Goal: Check status: Check status

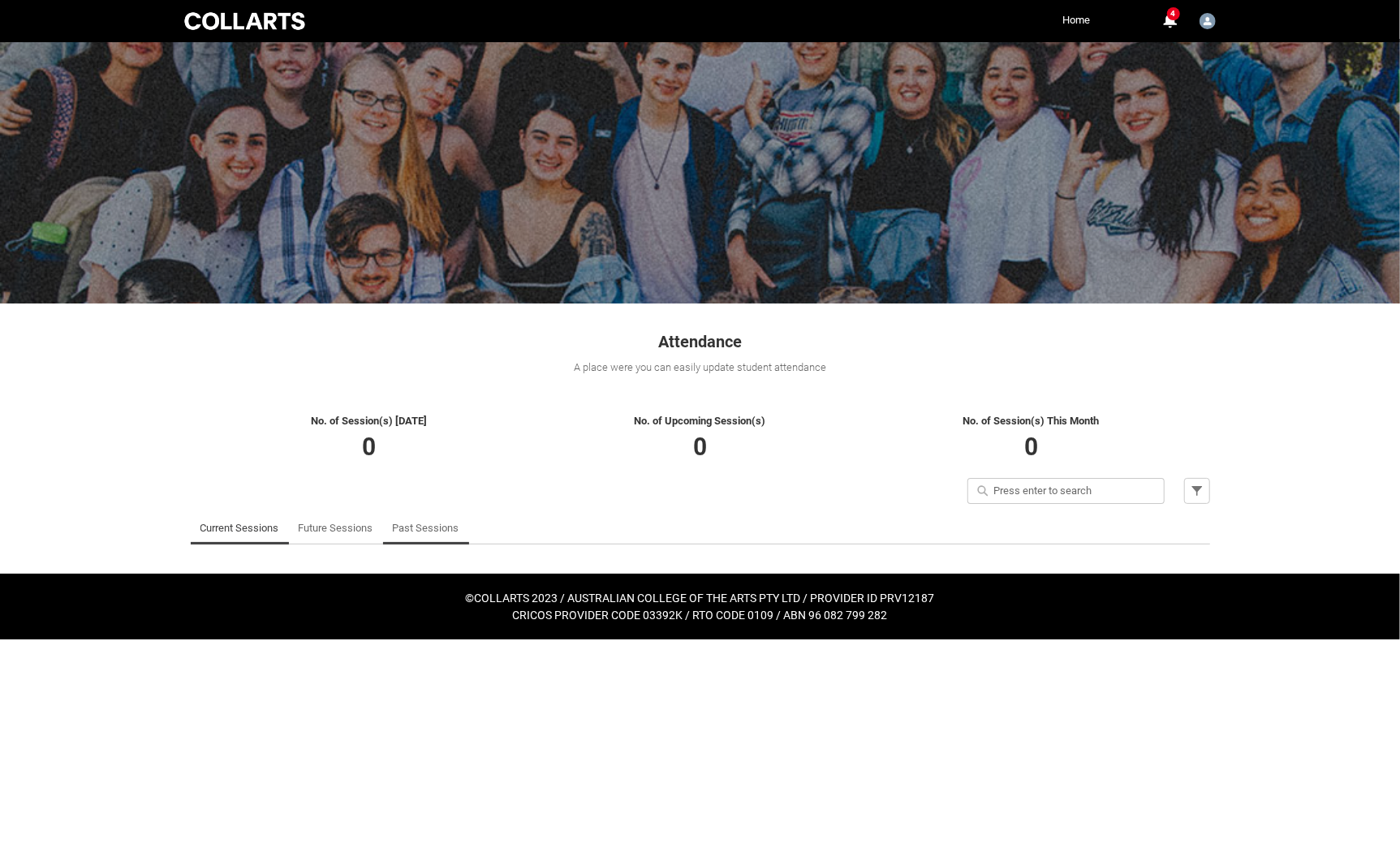
click at [428, 529] on link "Past Sessions" at bounding box center [426, 528] width 67 height 32
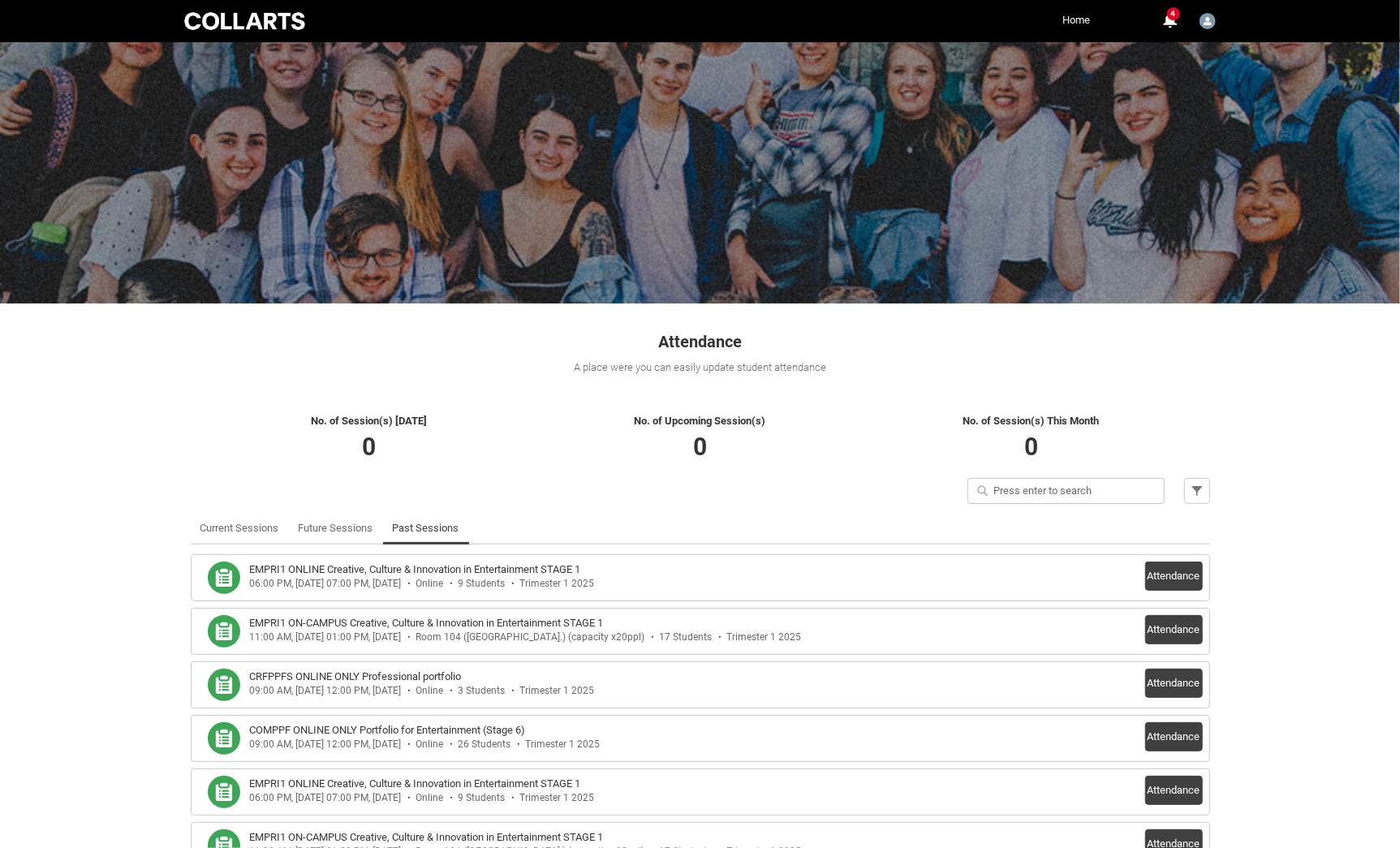
click at [1077, 8] on link "Home" at bounding box center [1076, 20] width 35 height 24
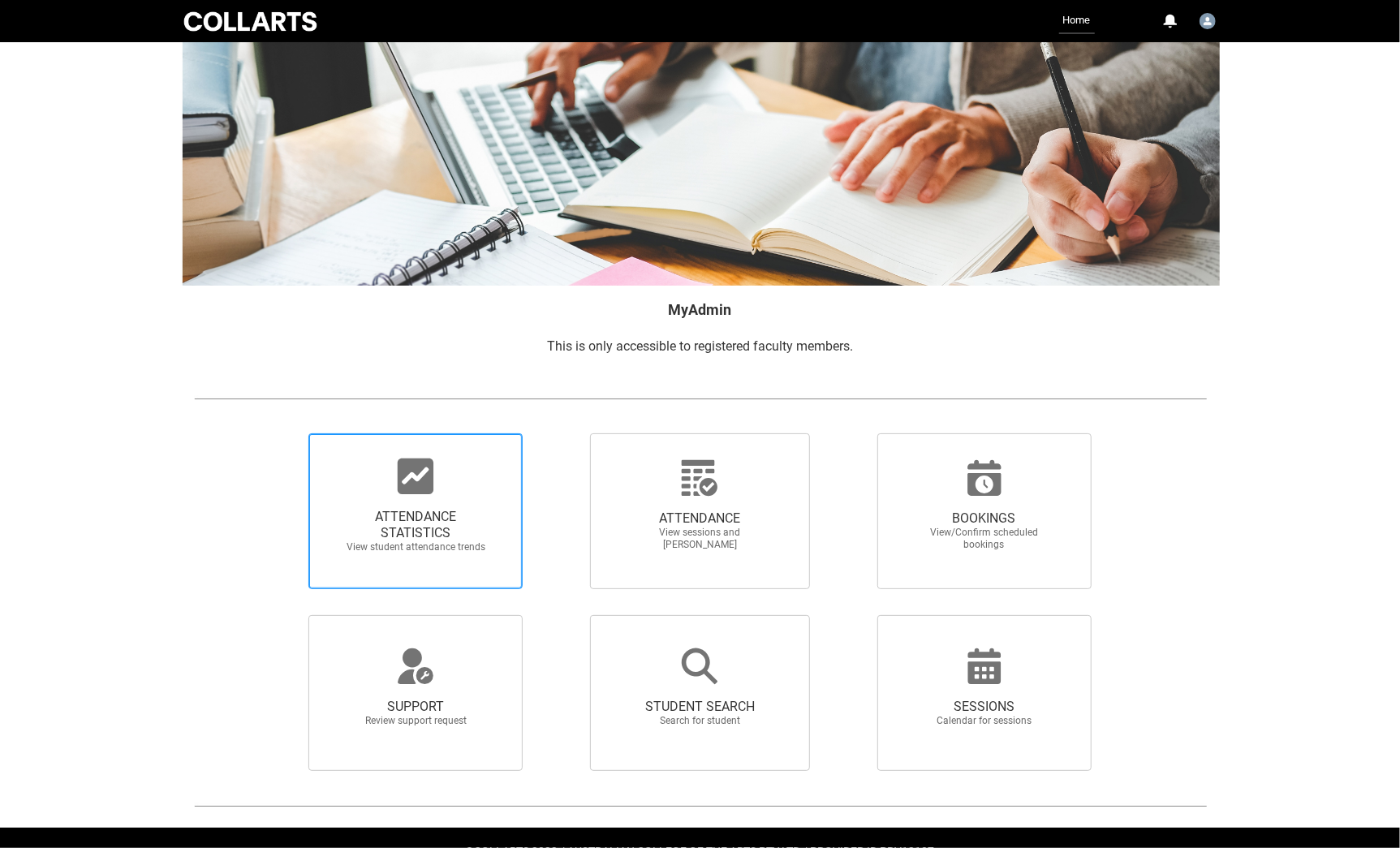
click at [403, 483] on icon at bounding box center [415, 476] width 35 height 36
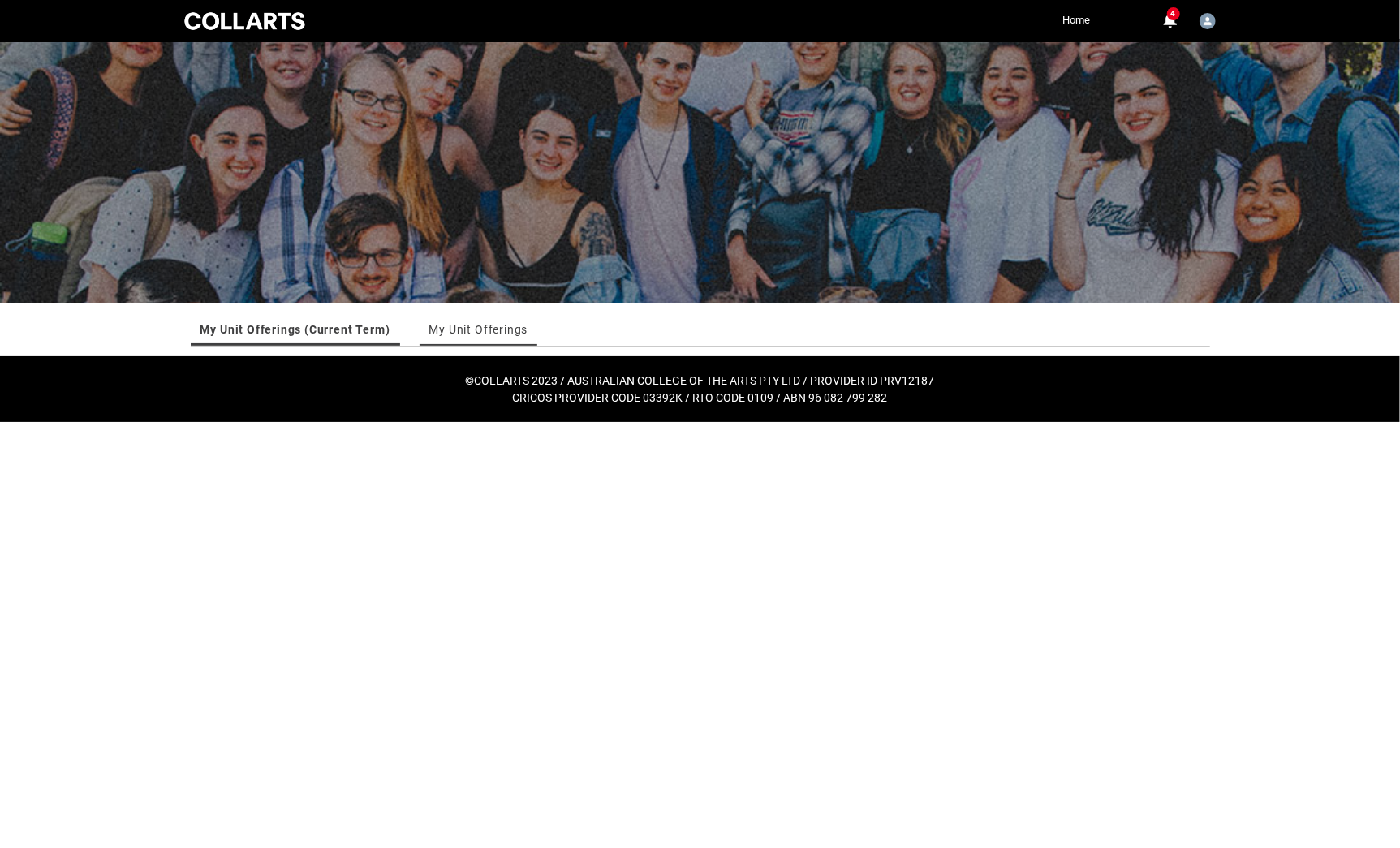
click at [462, 335] on link "My Unit Offerings" at bounding box center [479, 329] width 99 height 32
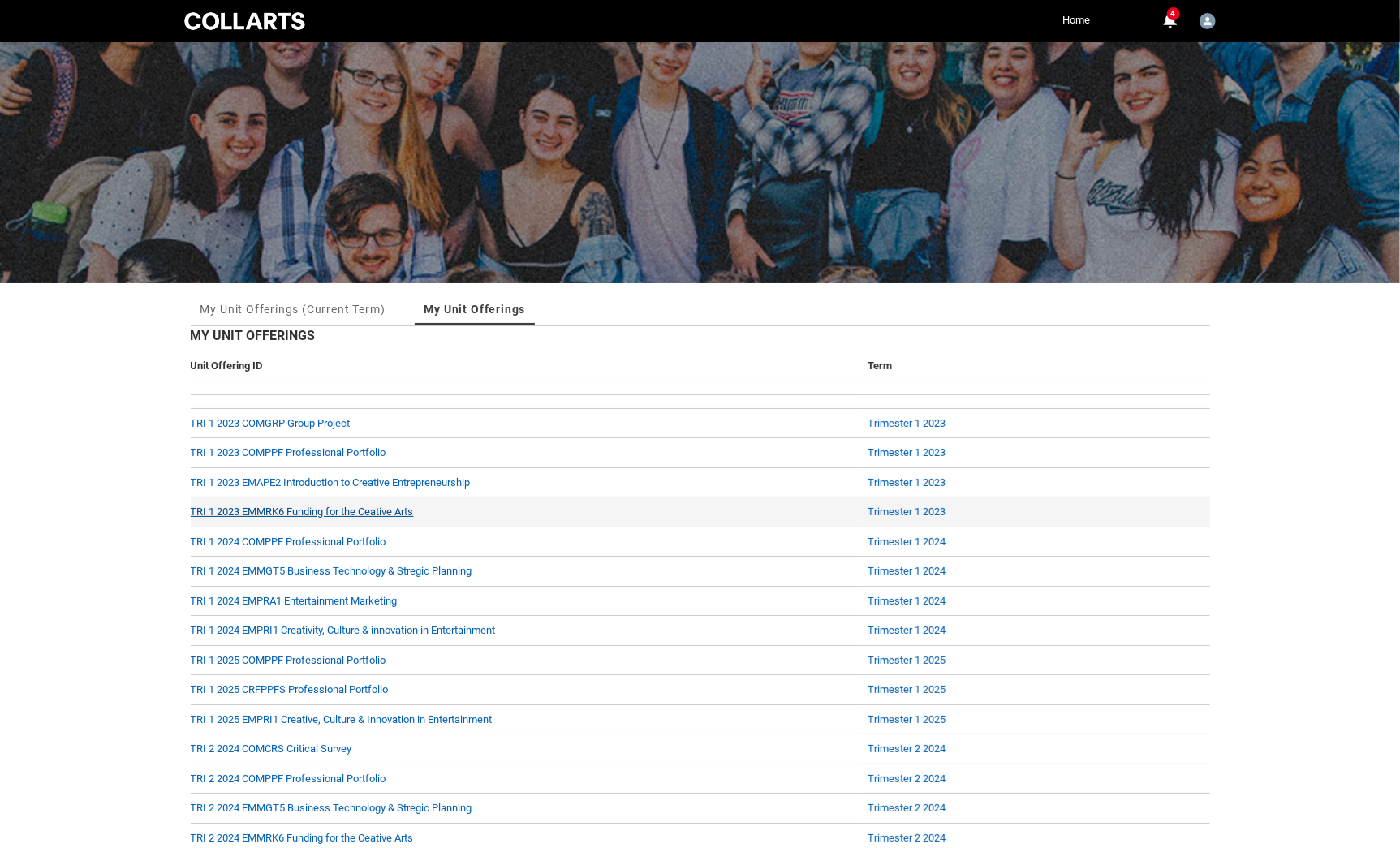
scroll to position [27, 0]
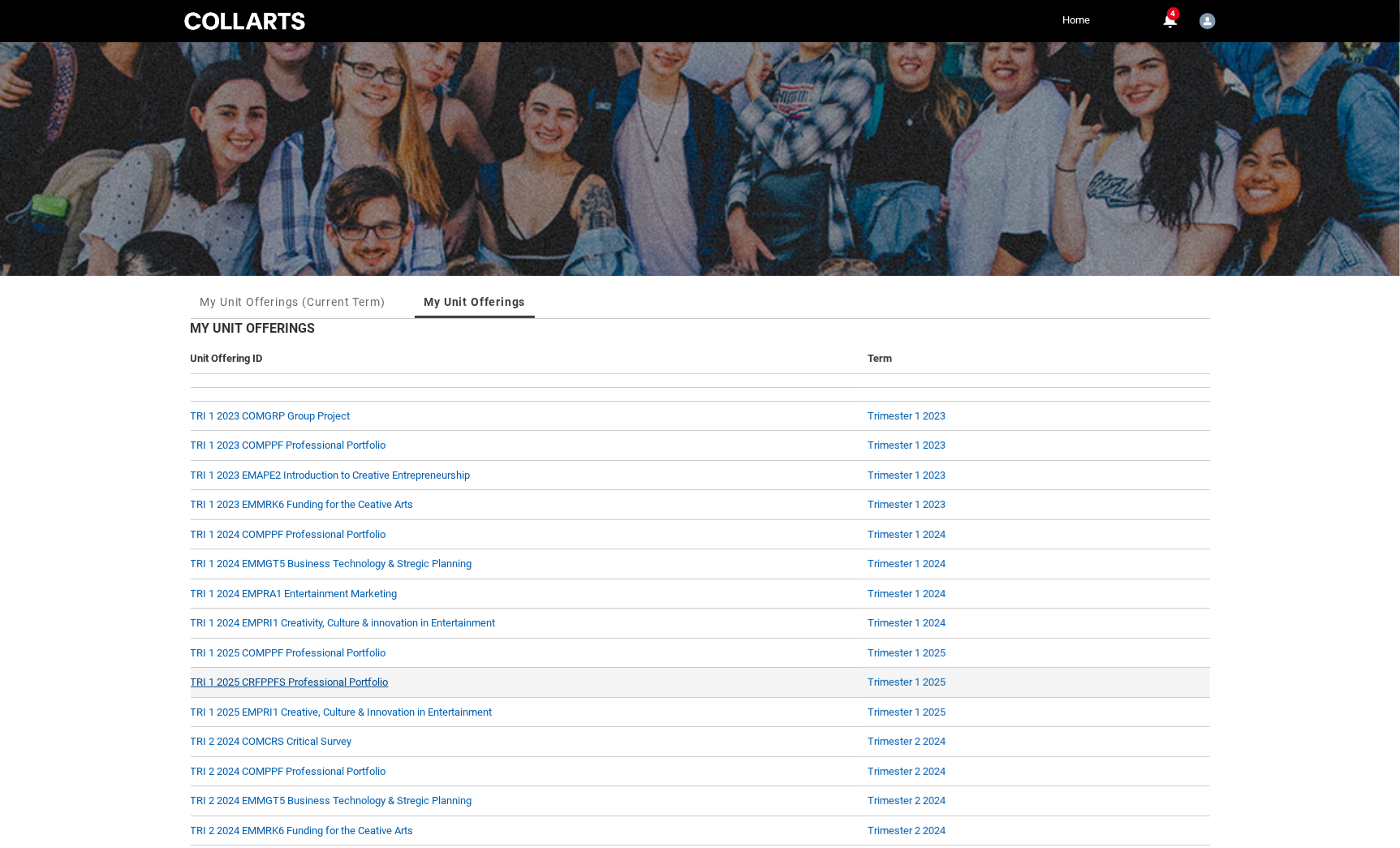
click at [309, 677] on link "TRI 1 2025 CRFPPFS Professional Portfolio" at bounding box center [290, 682] width 198 height 12
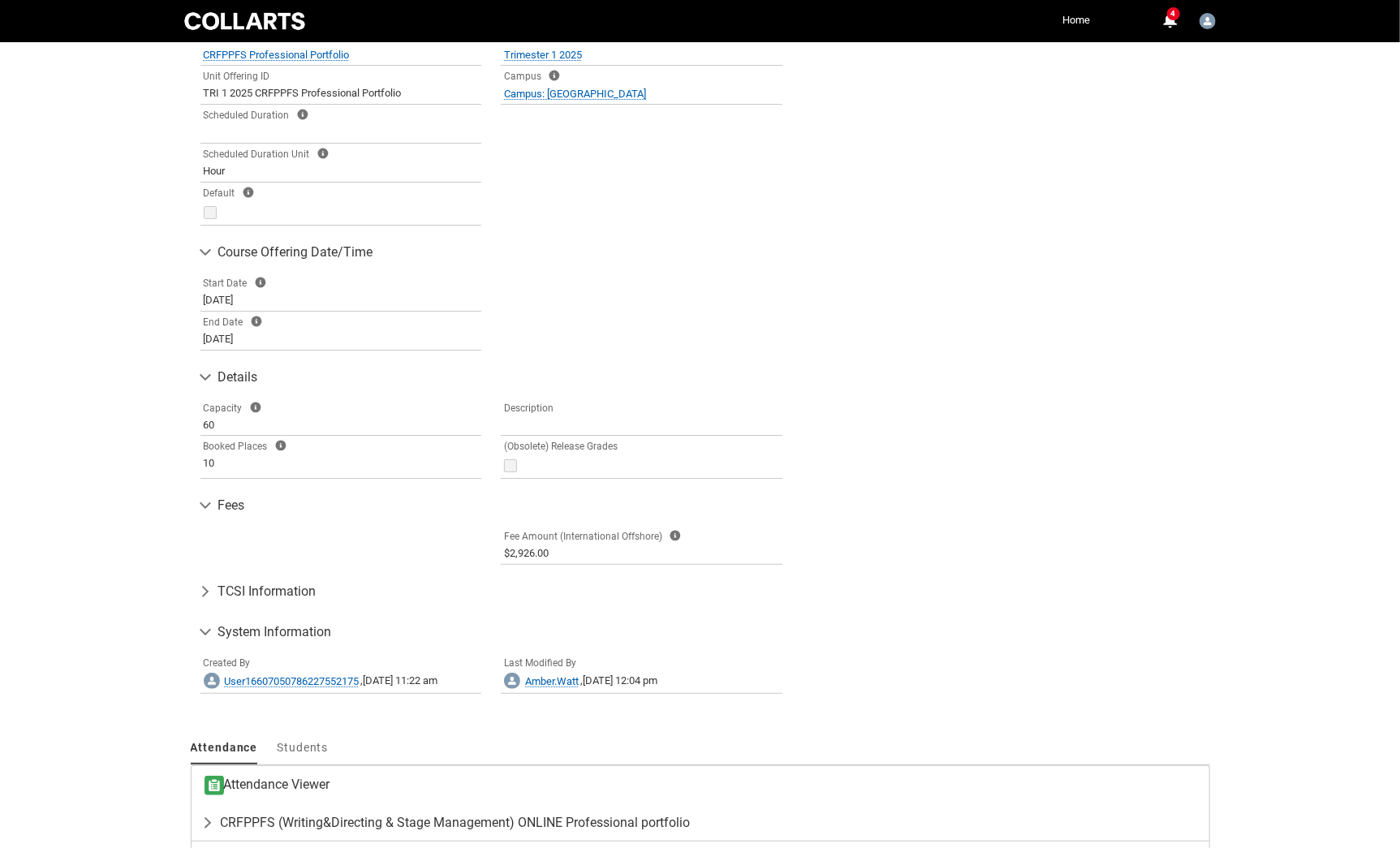
scroll to position [570, 0]
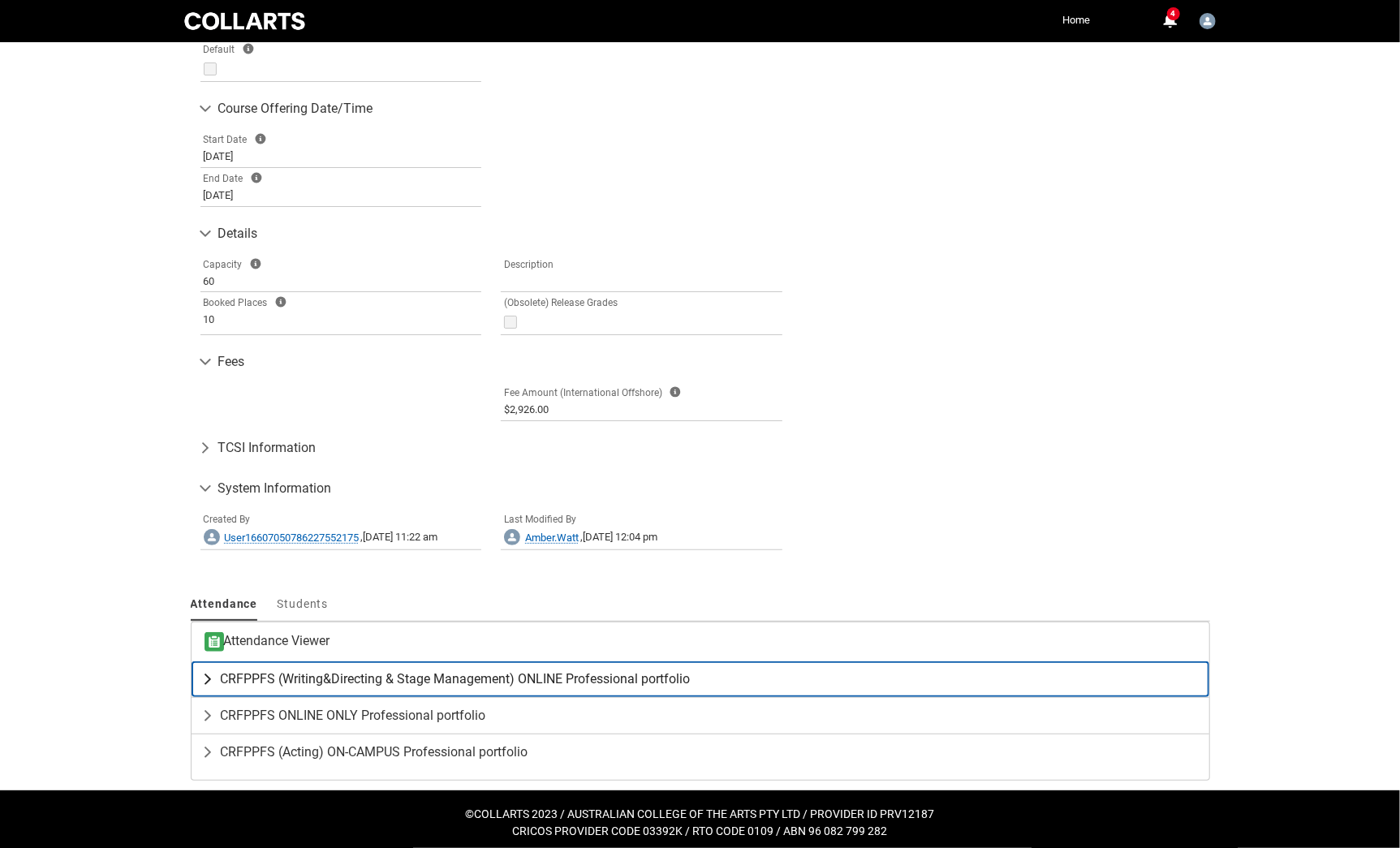
click at [208, 677] on lightning-primitive-icon "button" at bounding box center [211, 680] width 20 height 17
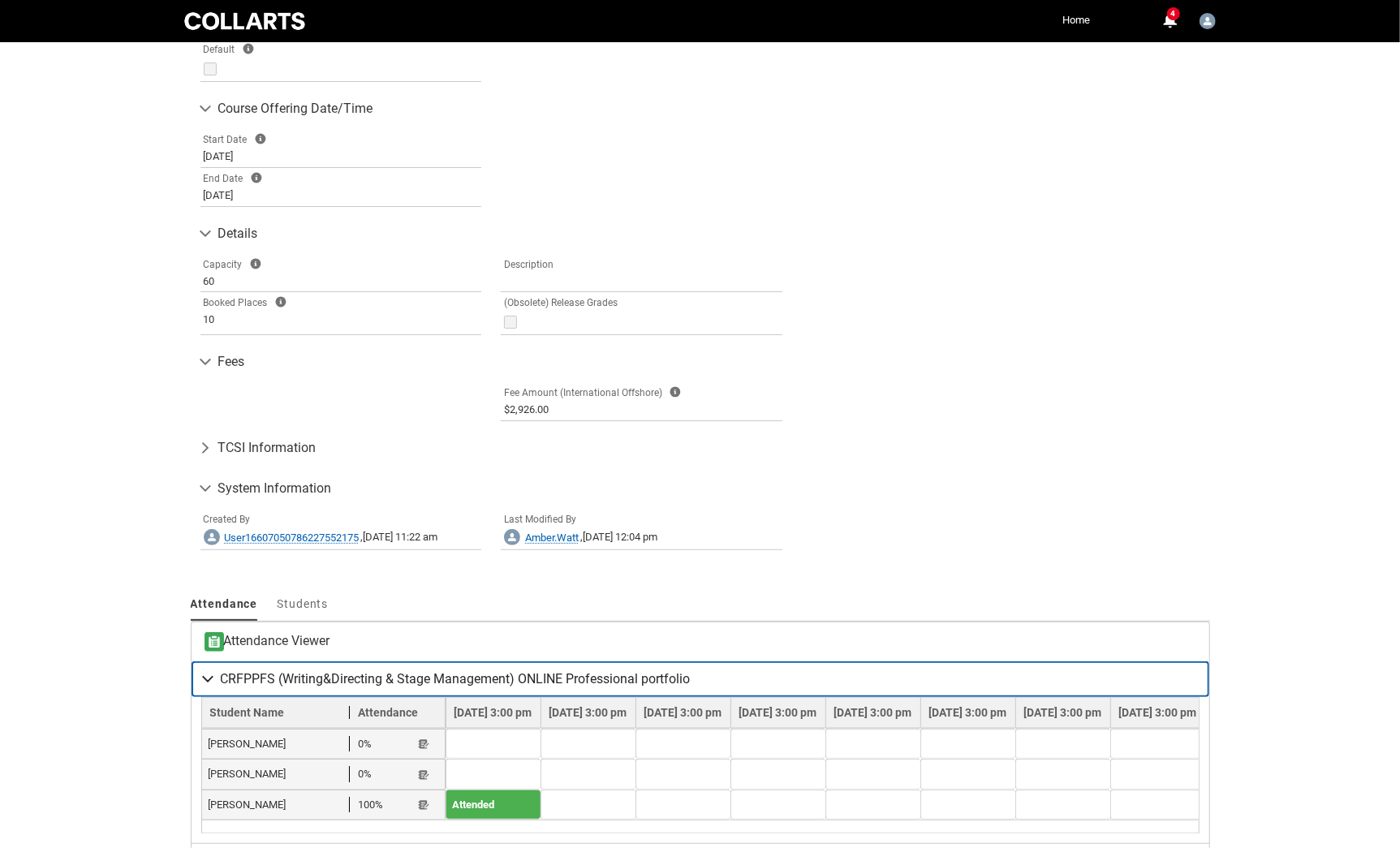
scroll to position [714, 0]
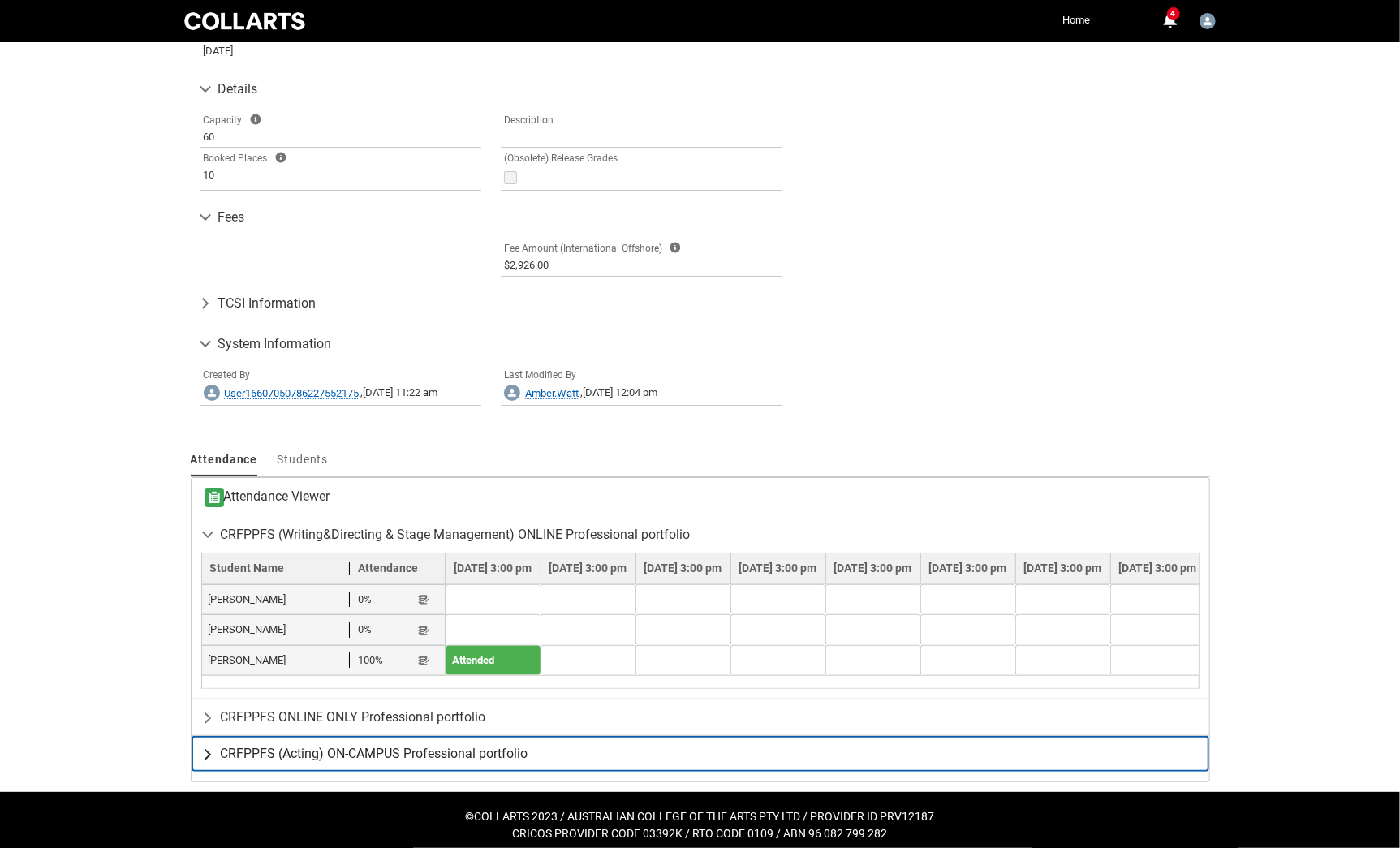
click at [202, 746] on lightning-primitive-icon "button" at bounding box center [211, 755] width 20 height 17
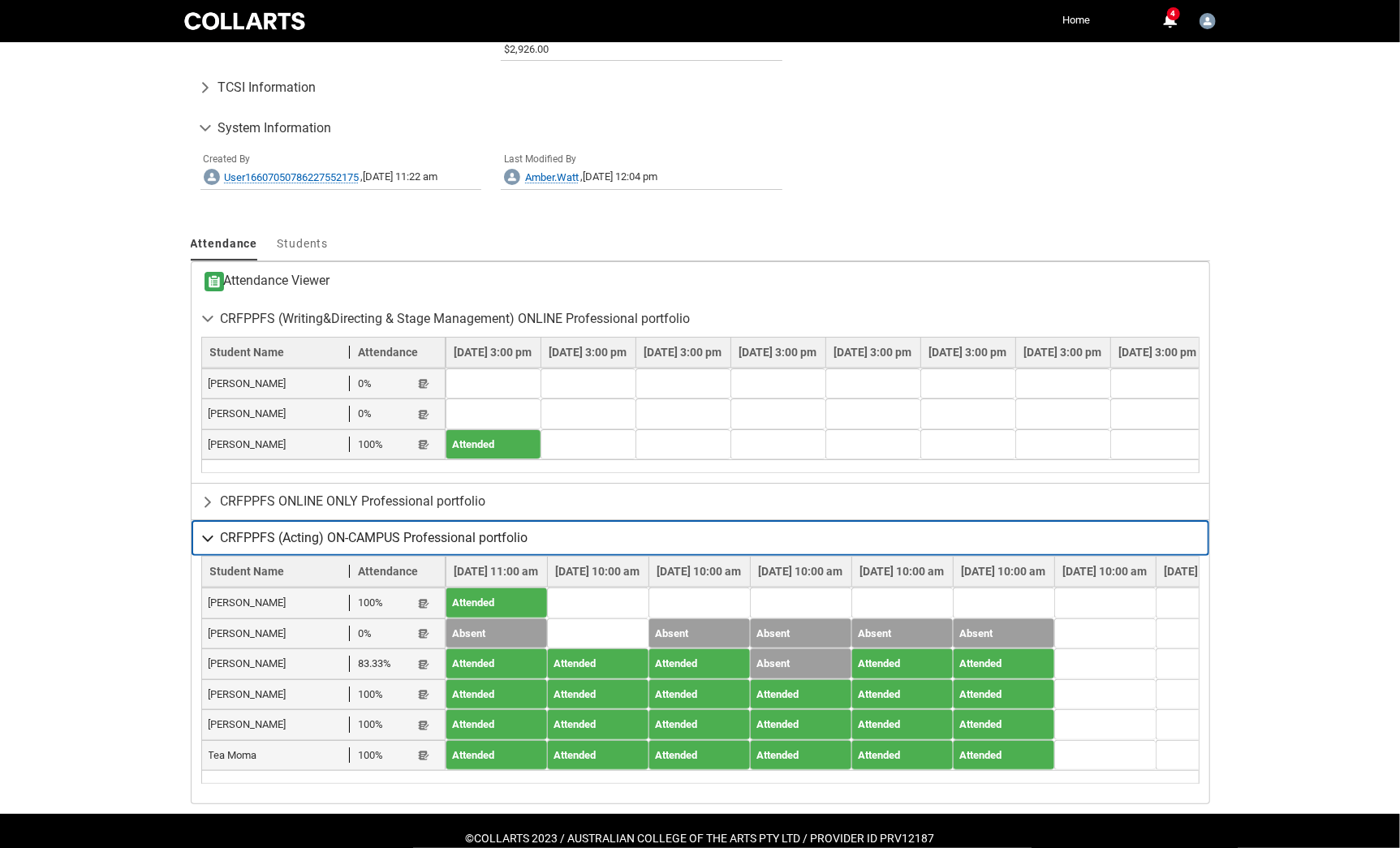
scroll to position [948, 0]
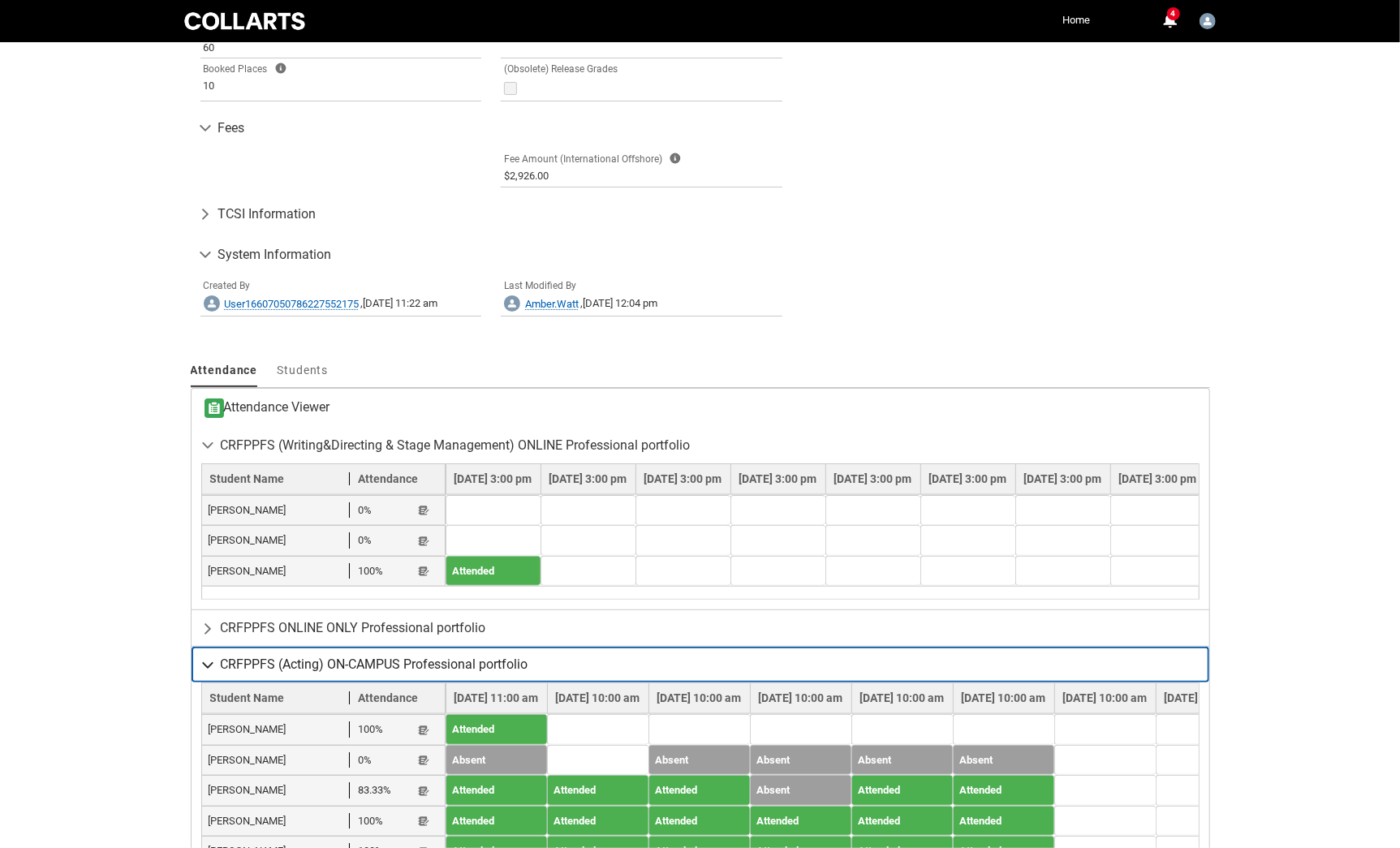
click at [197, 662] on button "CRFPPFS (Acting) ON-CAMPUS Professional portfolio" at bounding box center [700, 665] width 1018 height 36
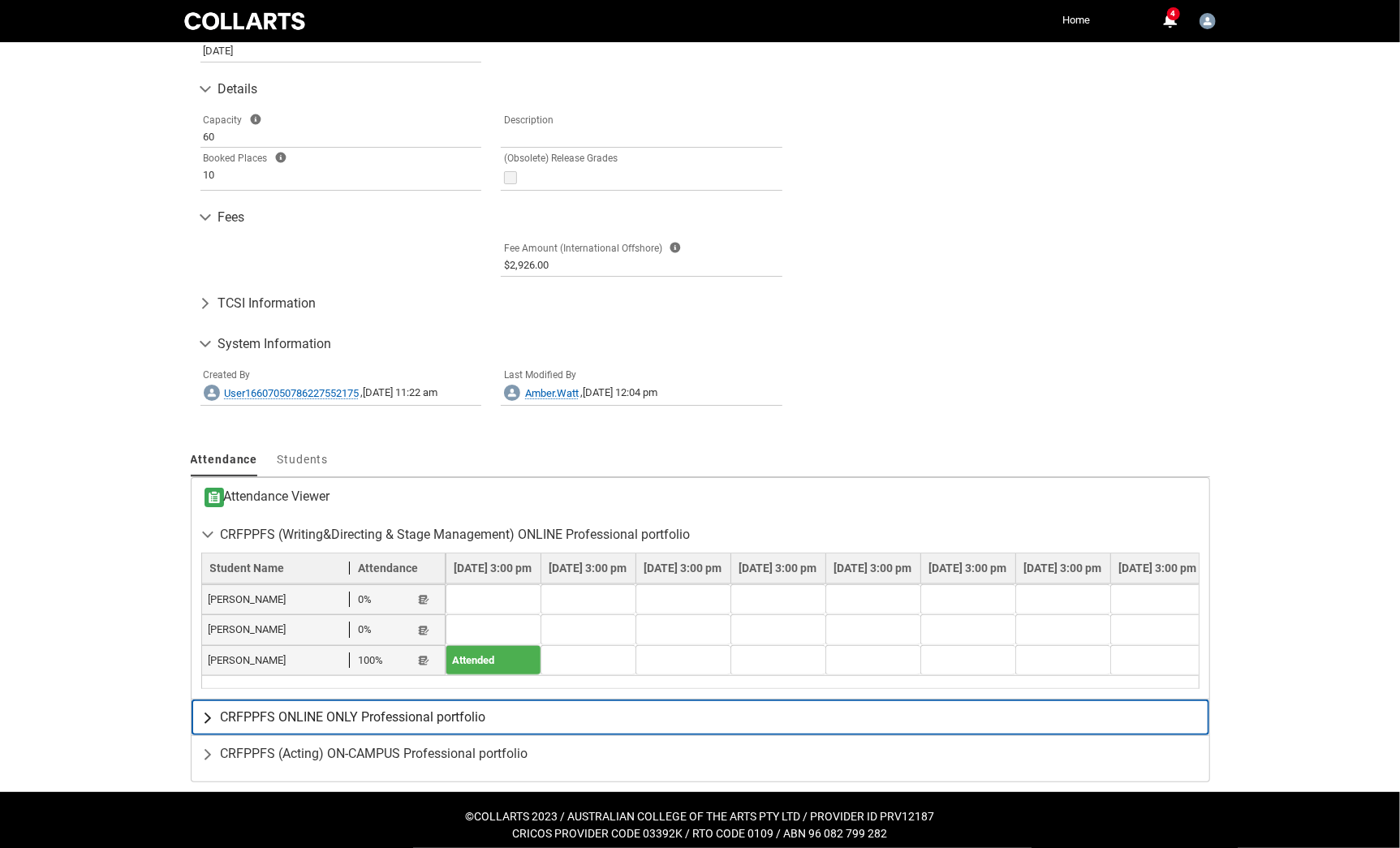
click at [202, 711] on lightning-primitive-icon "button" at bounding box center [211, 718] width 20 height 17
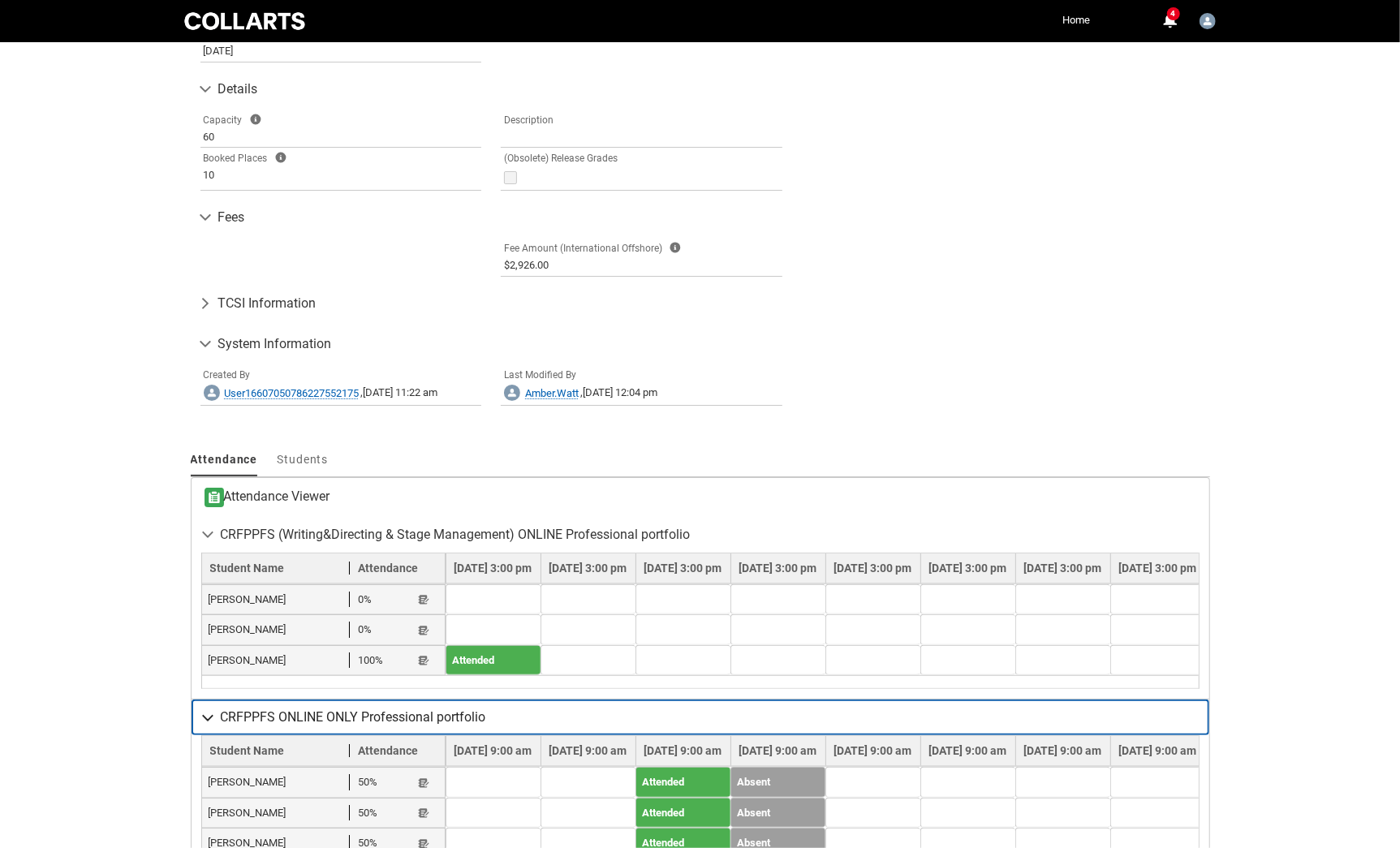
click at [202, 711] on lightning-primitive-icon "button" at bounding box center [211, 718] width 20 height 17
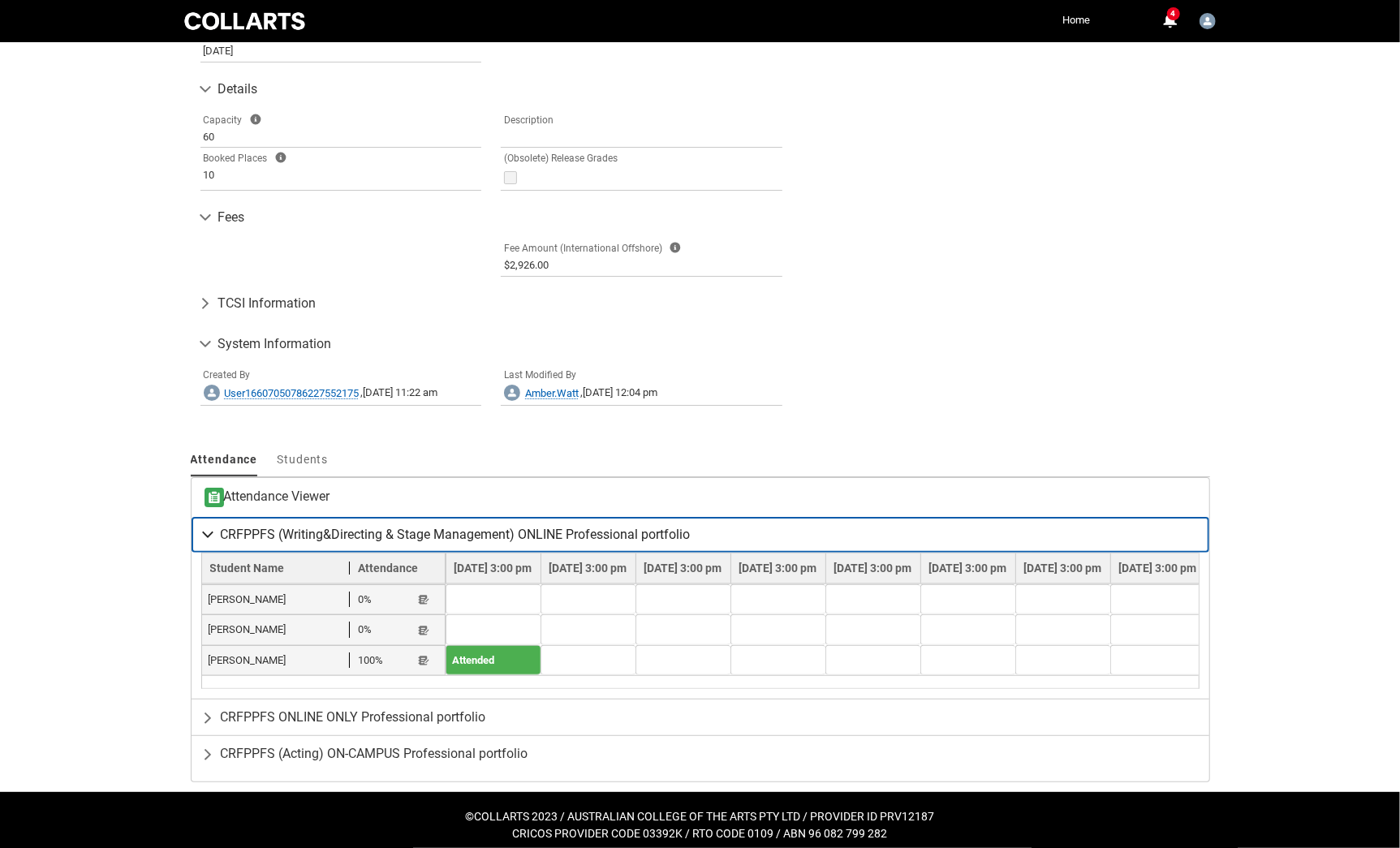
click at [211, 529] on lightning-primitive-icon "button" at bounding box center [211, 535] width 20 height 17
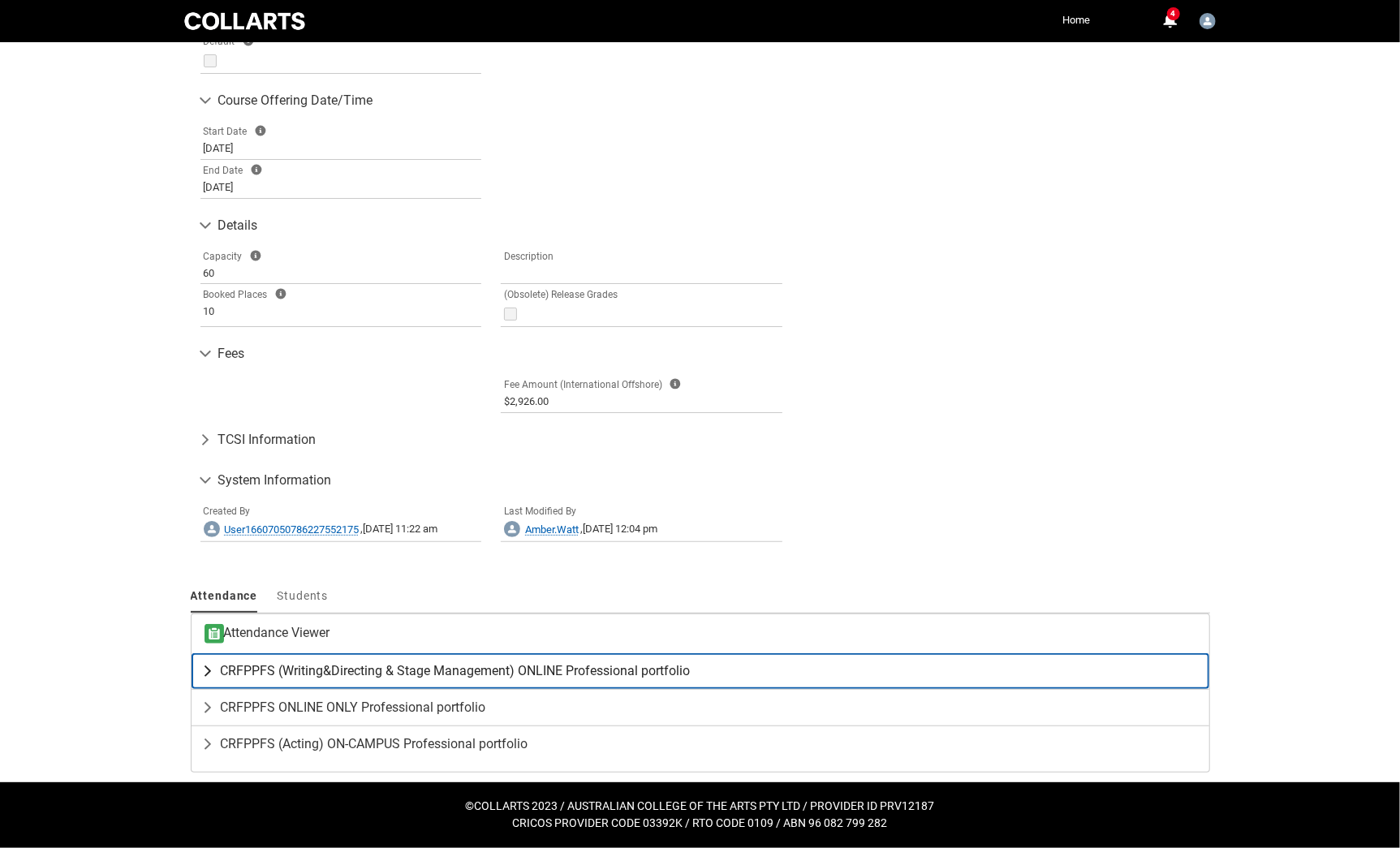
scroll to position [570, 0]
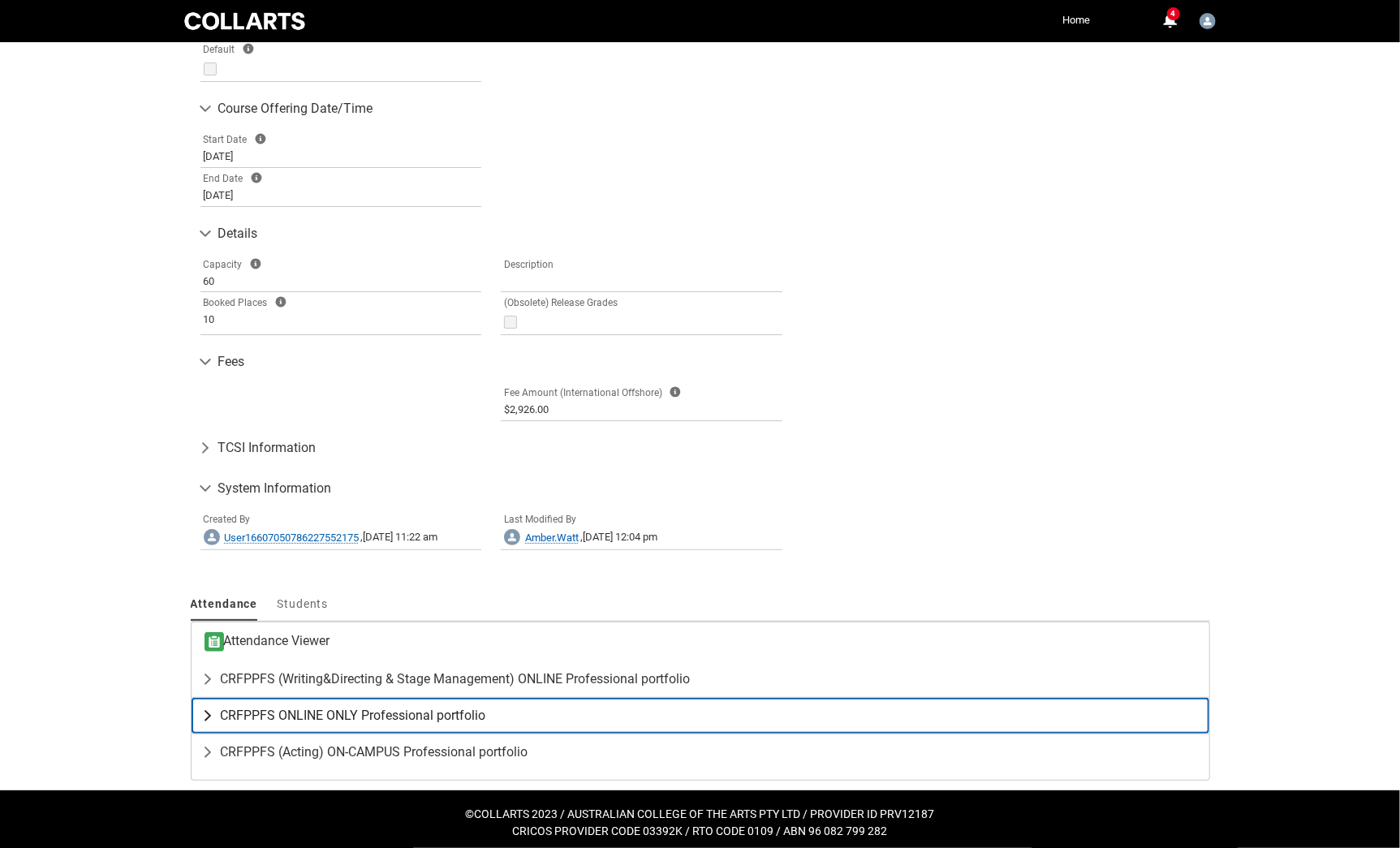
click at [203, 708] on lightning-primitive-icon "button" at bounding box center [211, 716] width 20 height 17
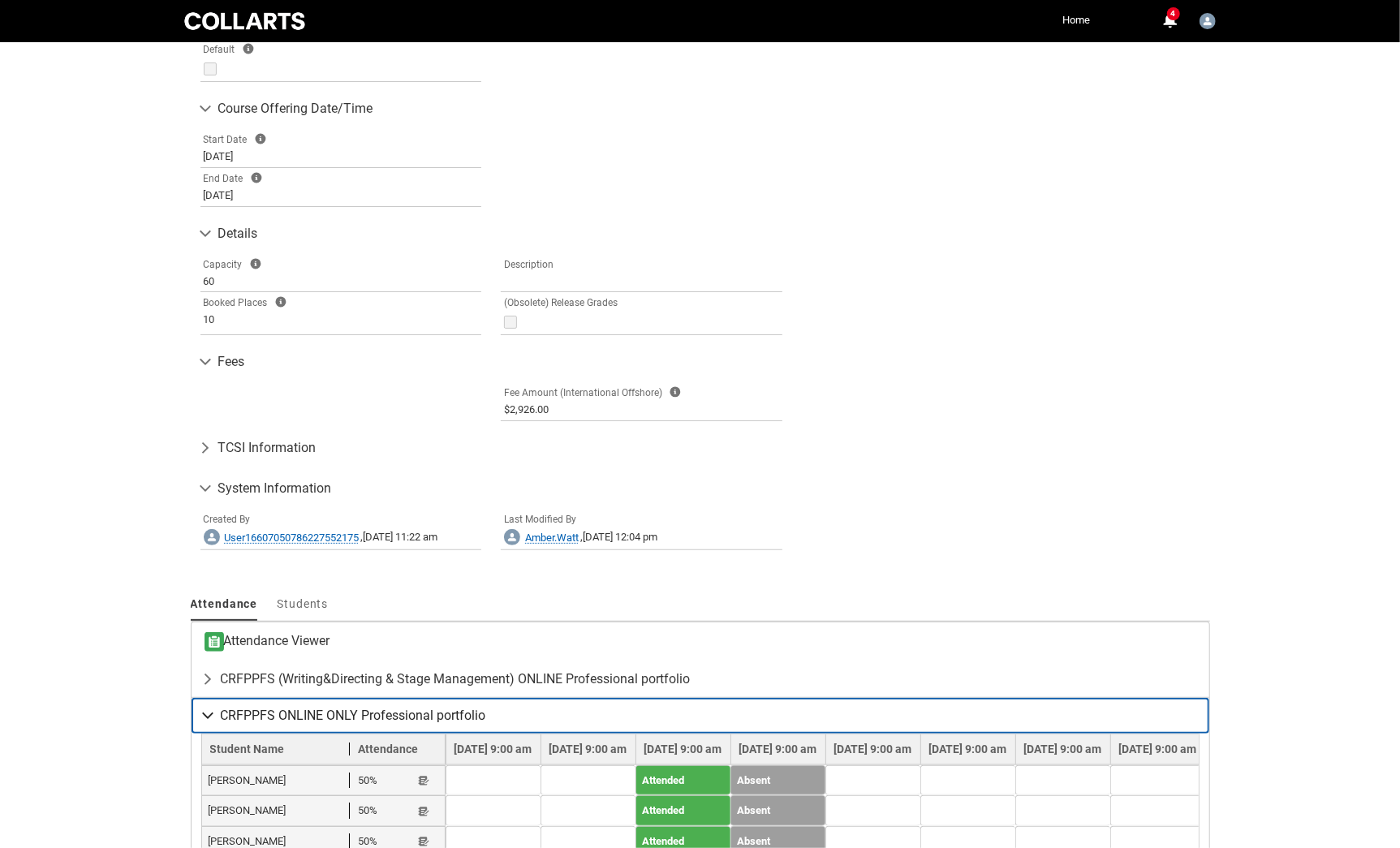
click at [203, 708] on lightning-primitive-icon "button" at bounding box center [211, 716] width 20 height 17
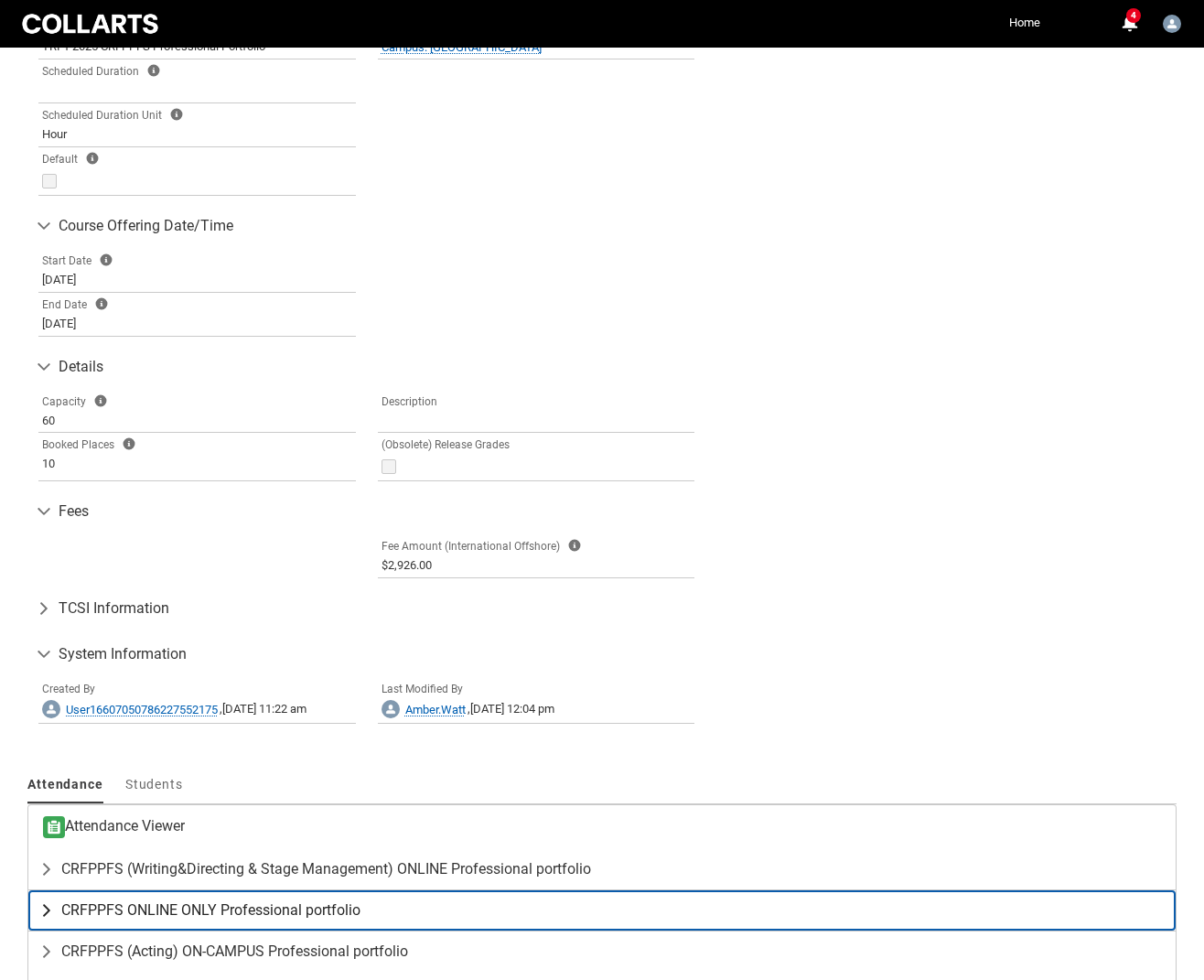
scroll to position [620, 0]
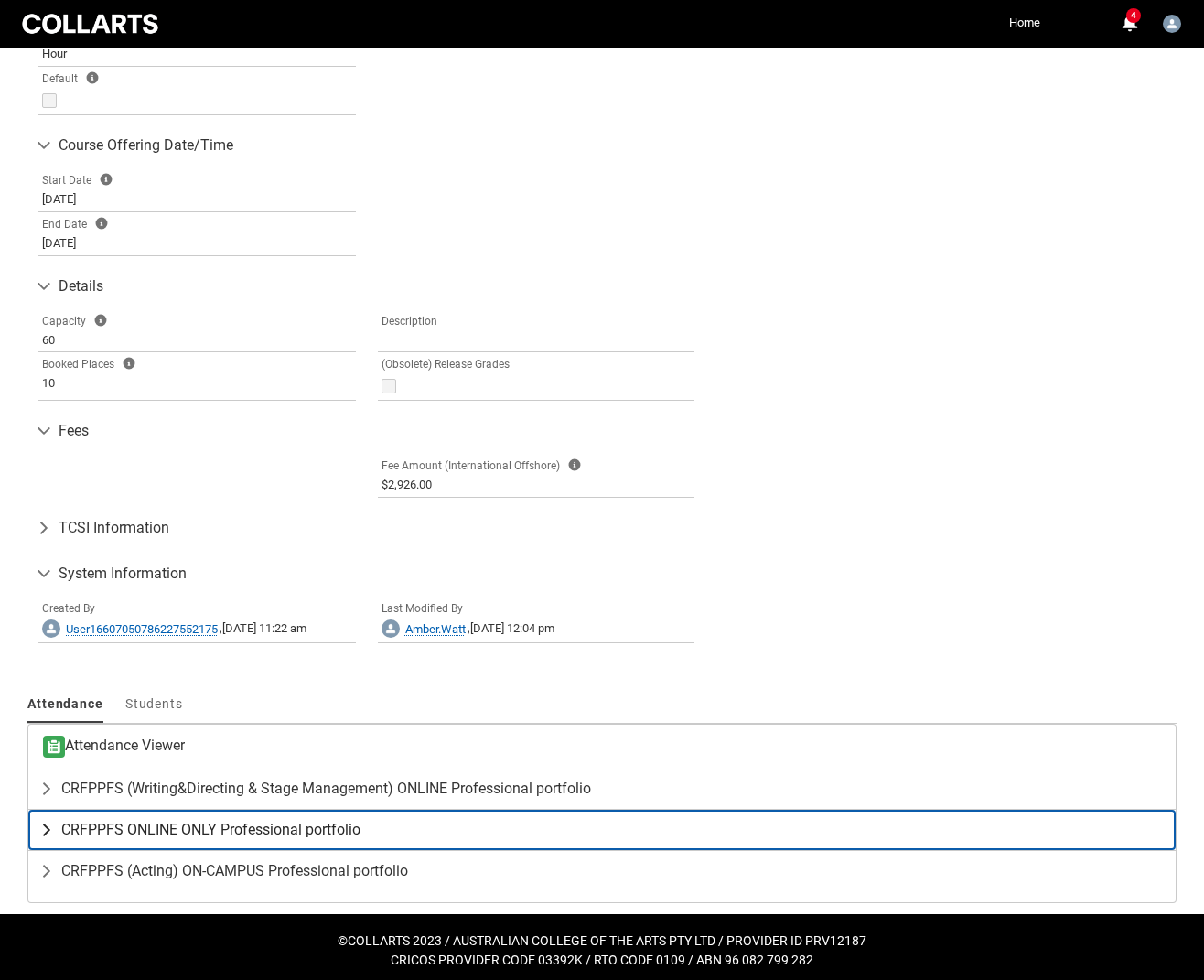
click at [44, 821] on lightning-primitive-icon "button" at bounding box center [50, 830] width 22 height 19
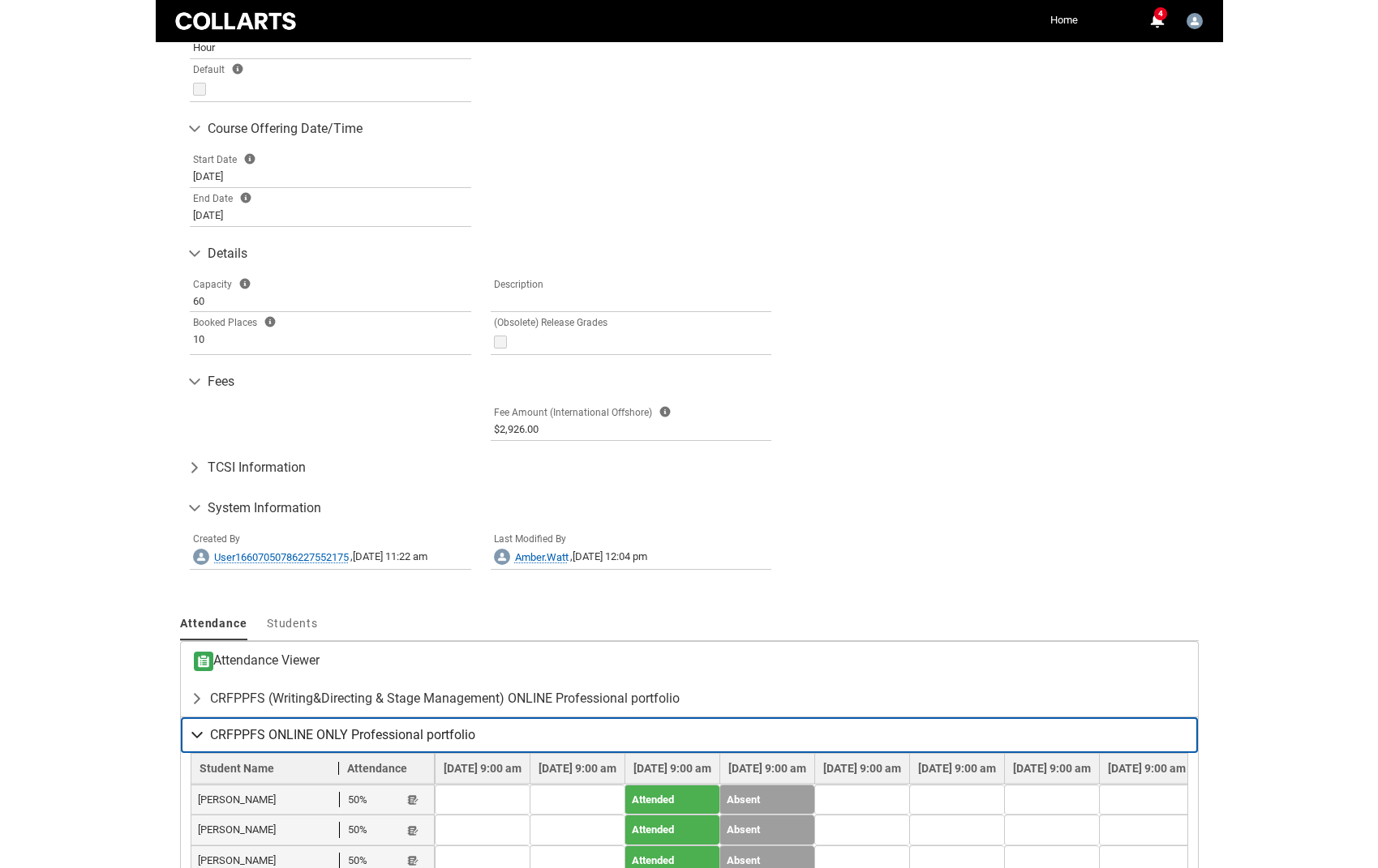
scroll to position [693, 0]
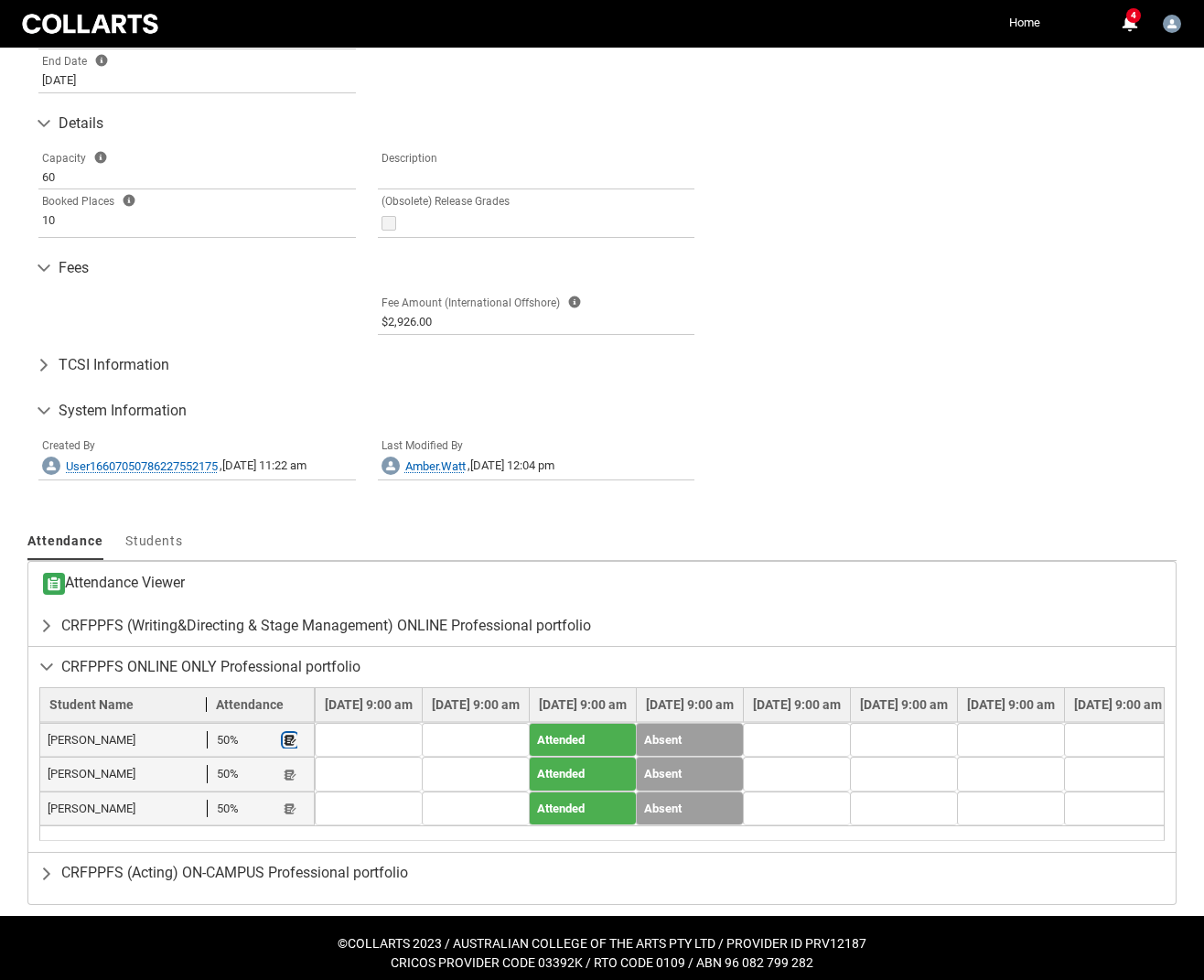
click at [289, 734] on lightning-primitive-icon "button" at bounding box center [290, 741] width 13 height 14
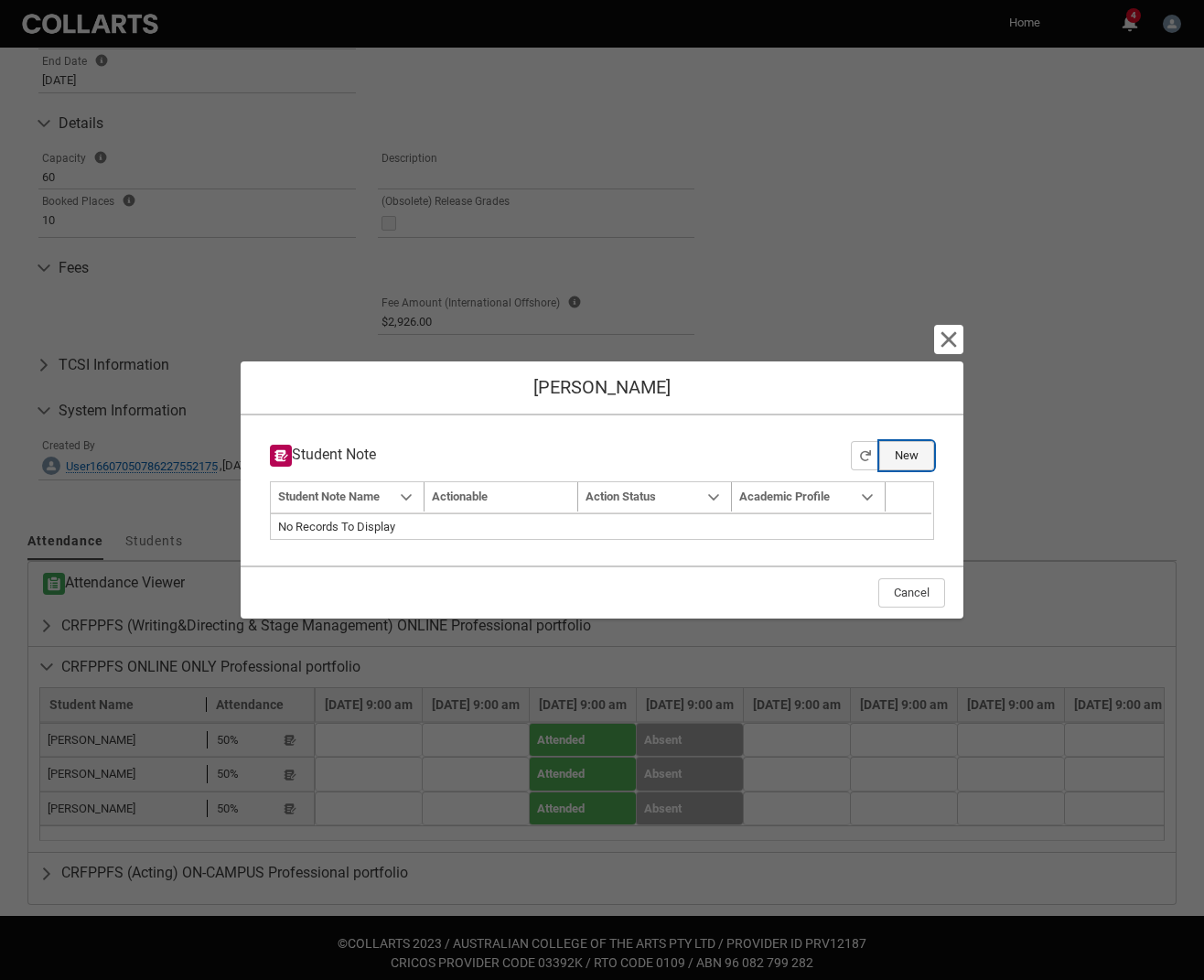
click at [902, 450] on button "New" at bounding box center [906, 455] width 55 height 29
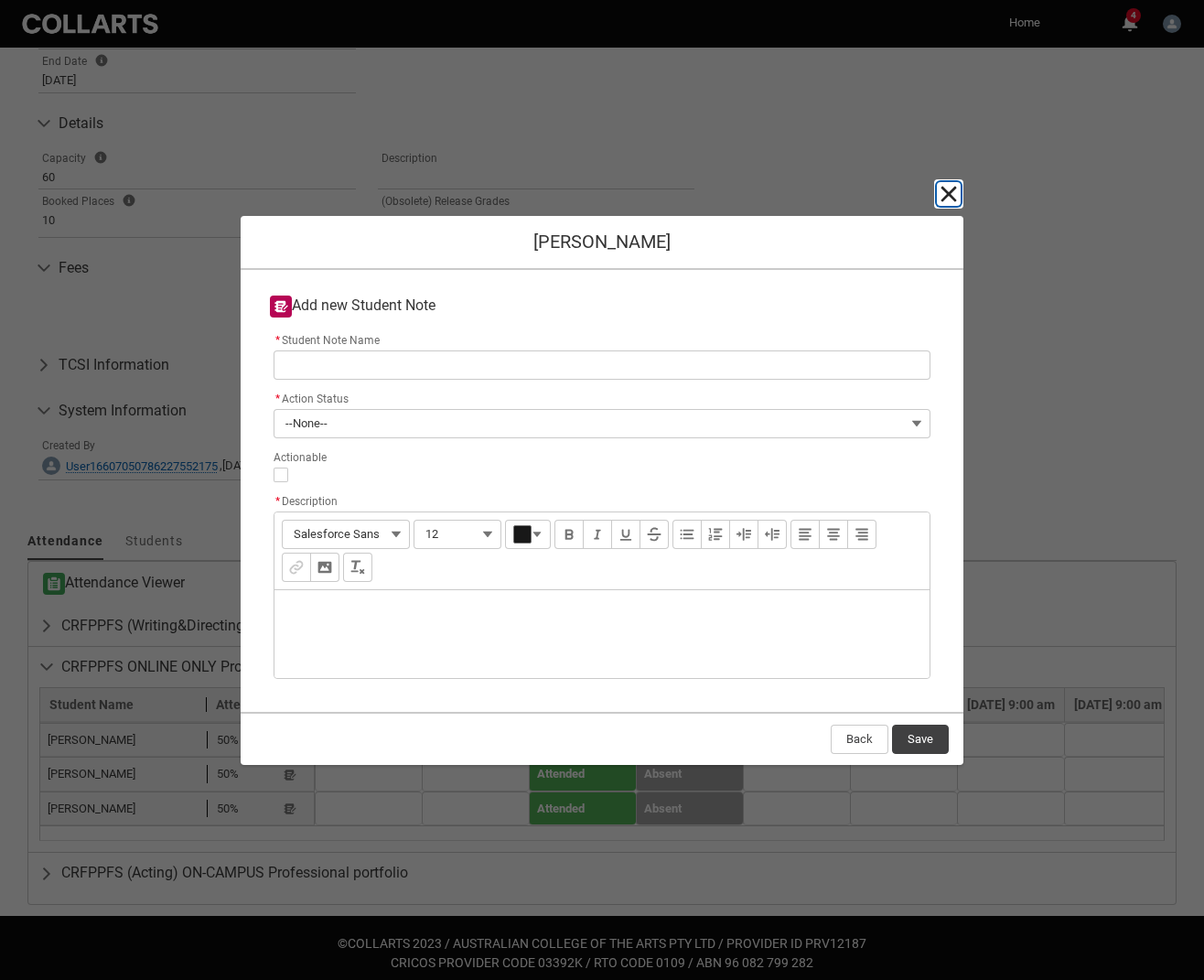
click at [943, 195] on lightning-primitive-icon "button" at bounding box center [949, 195] width 22 height 22
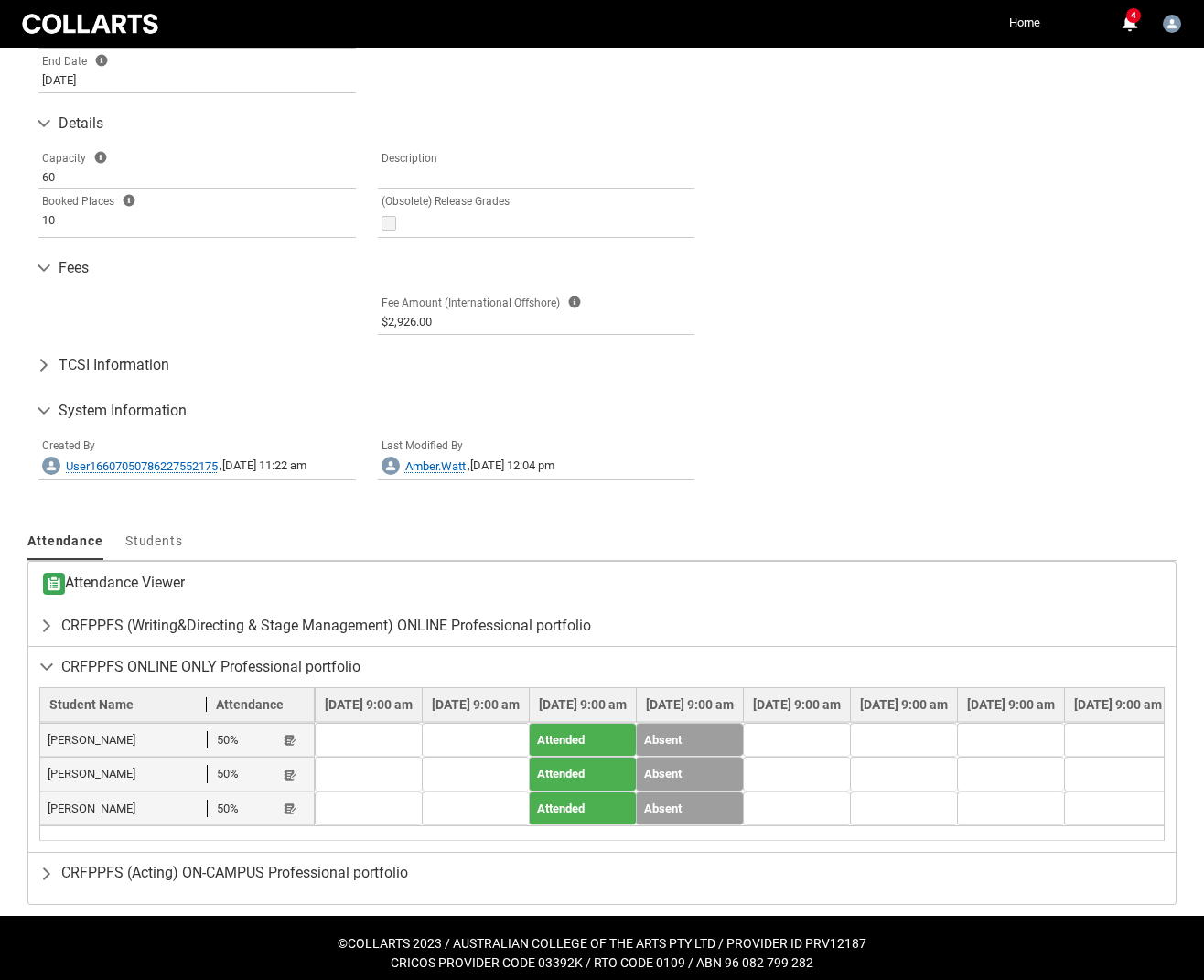
click at [82, 733] on span "Bianca Berry" at bounding box center [127, 741] width 160 height 19
click at [132, 737] on span "Bianca Berry" at bounding box center [127, 741] width 160 height 19
click at [82, 804] on span "Olivia Le Gal" at bounding box center [127, 809] width 160 height 19
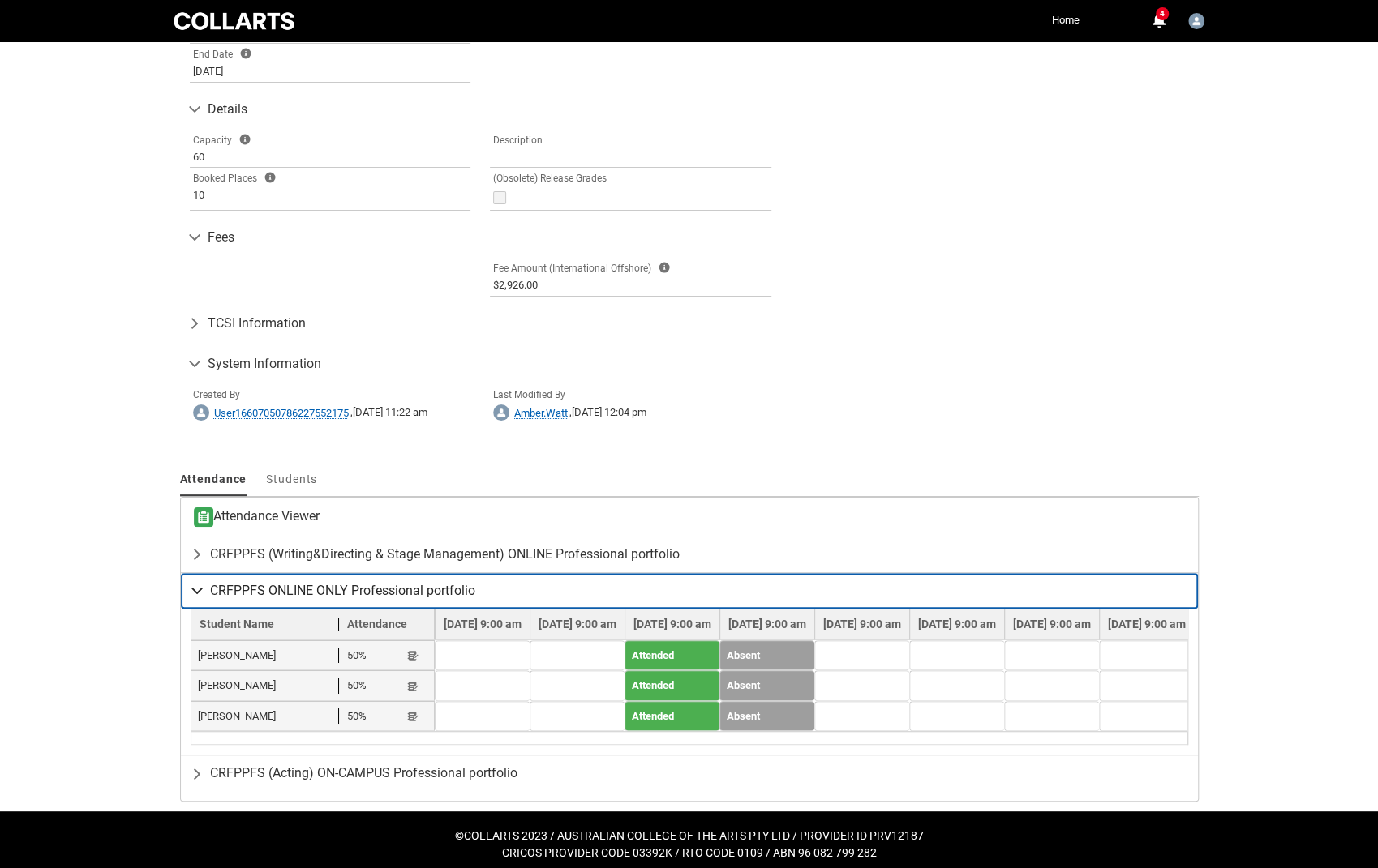
click at [200, 583] on lightning-primitive-icon "button" at bounding box center [200, 591] width 20 height 16
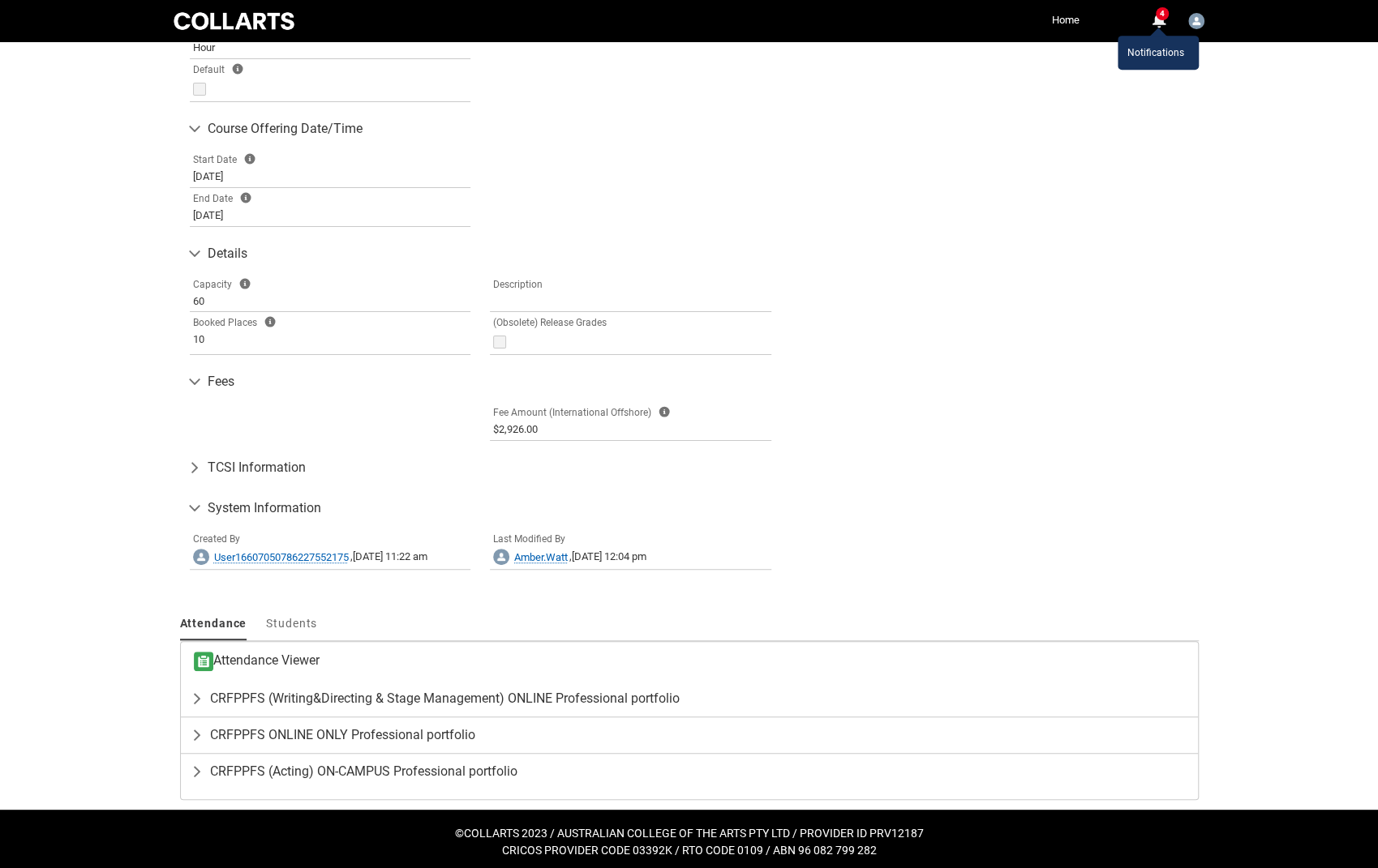
click at [1162, 22] on div "4" at bounding box center [1158, 21] width 15 height 15
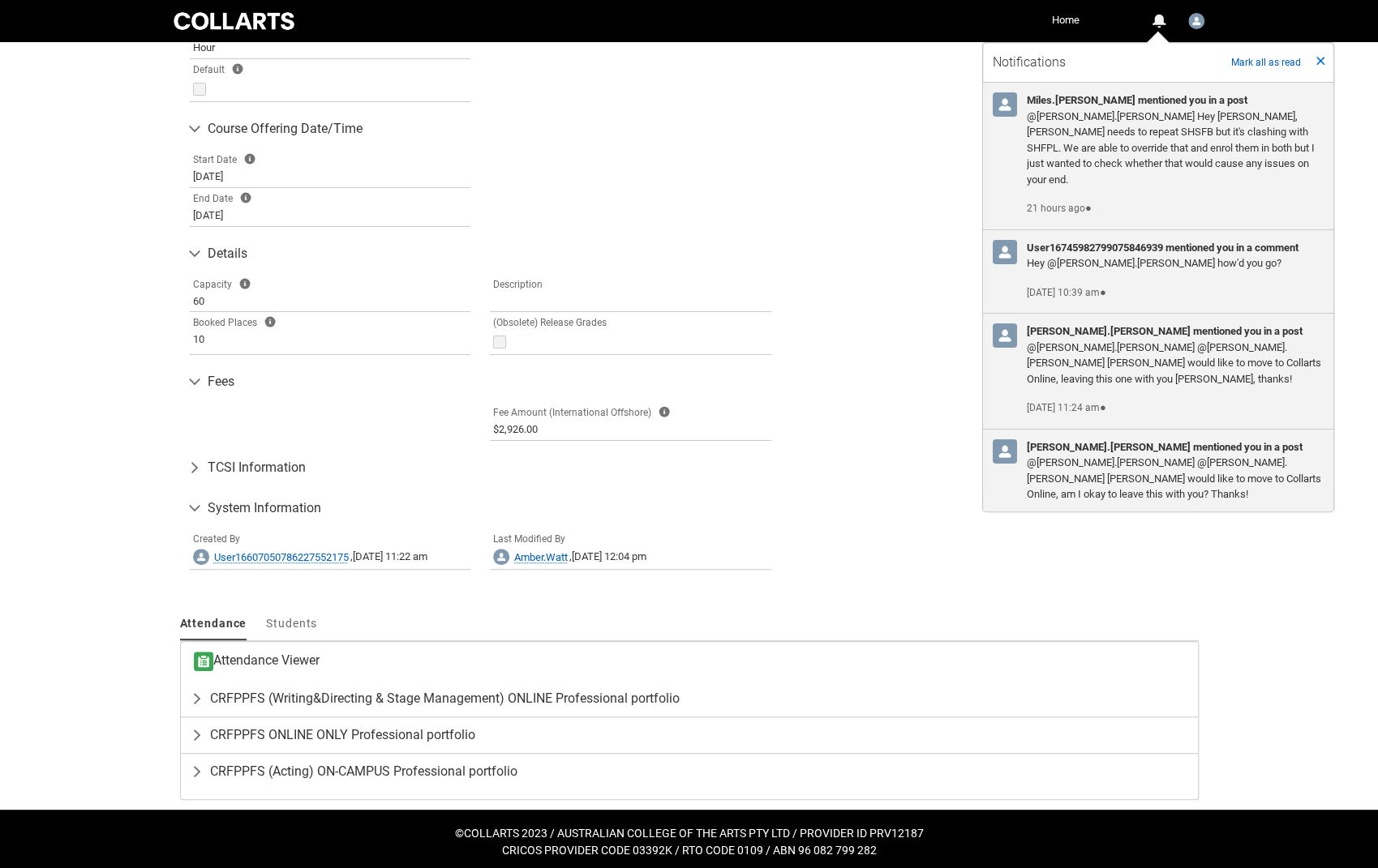
click at [1162, 23] on div "0" at bounding box center [1158, 21] width 15 height 15
